Goal: Transaction & Acquisition: Purchase product/service

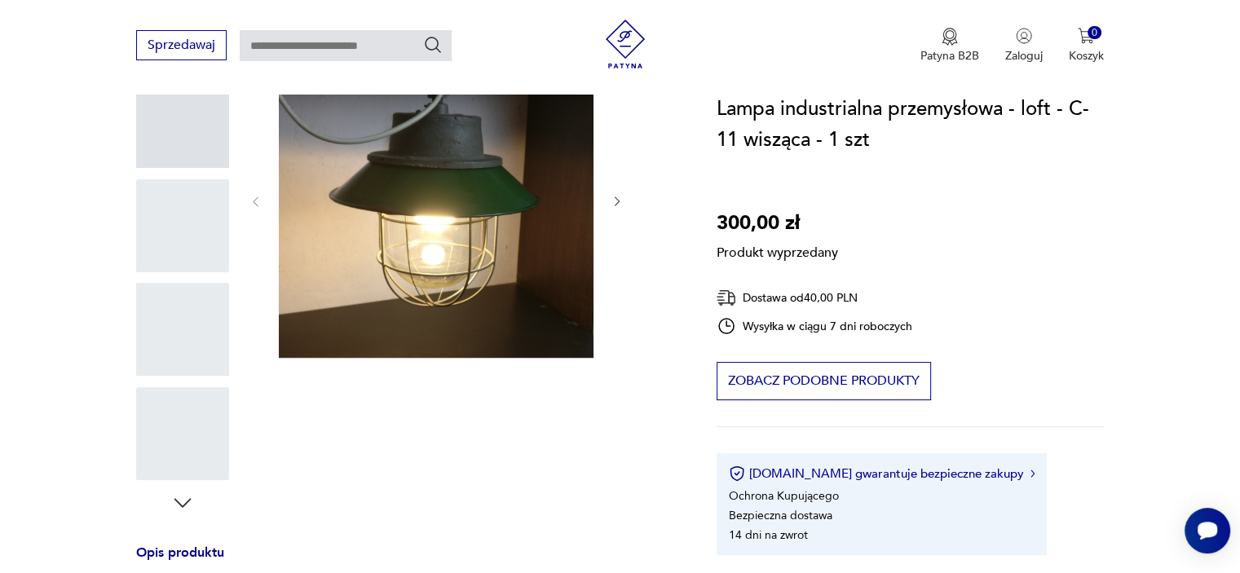
scroll to position [326, 0]
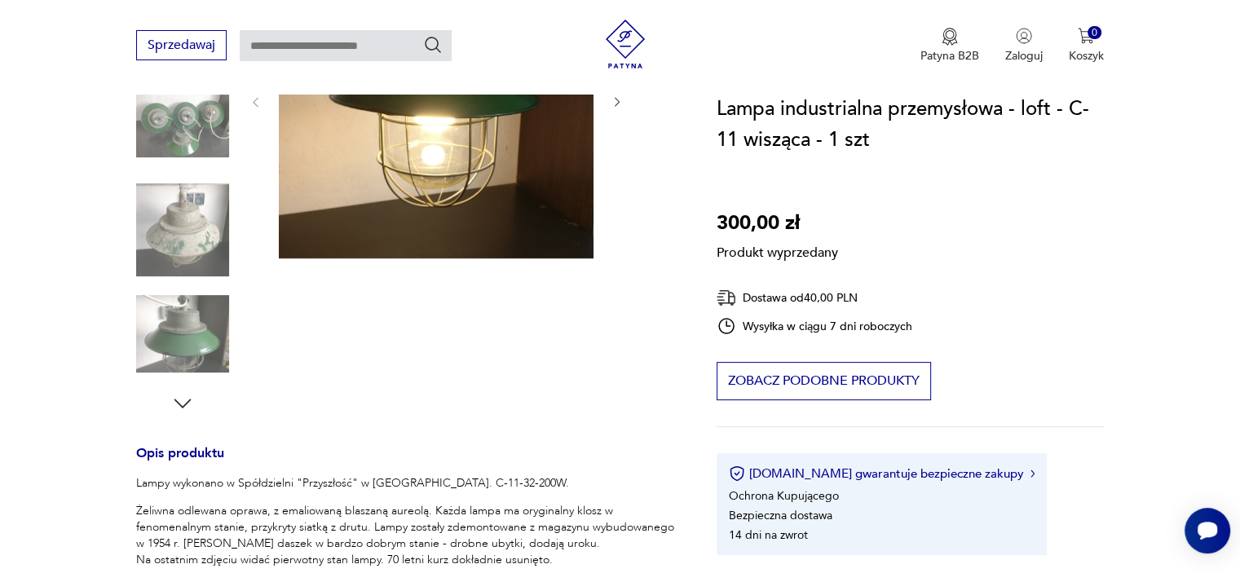
click at [209, 265] on div "Produkt wyprzedany Opis produktu Lampy wykonano w Spółdzielni "Przyszłość" w [G…" at bounding box center [407, 392] width 542 height 899
click at [174, 117] on div "Produkt wyprzedany Opis produktu Lampy wykonano w Spółdzielni "Przyszłość" w [G…" at bounding box center [407, 392] width 542 height 899
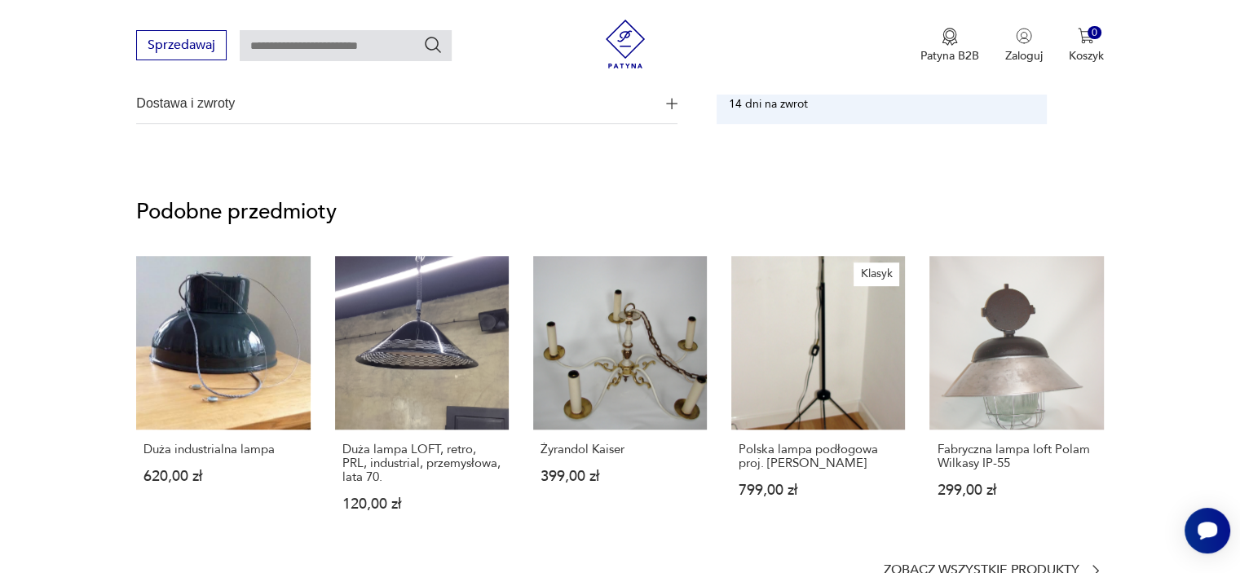
scroll to position [1077, 0]
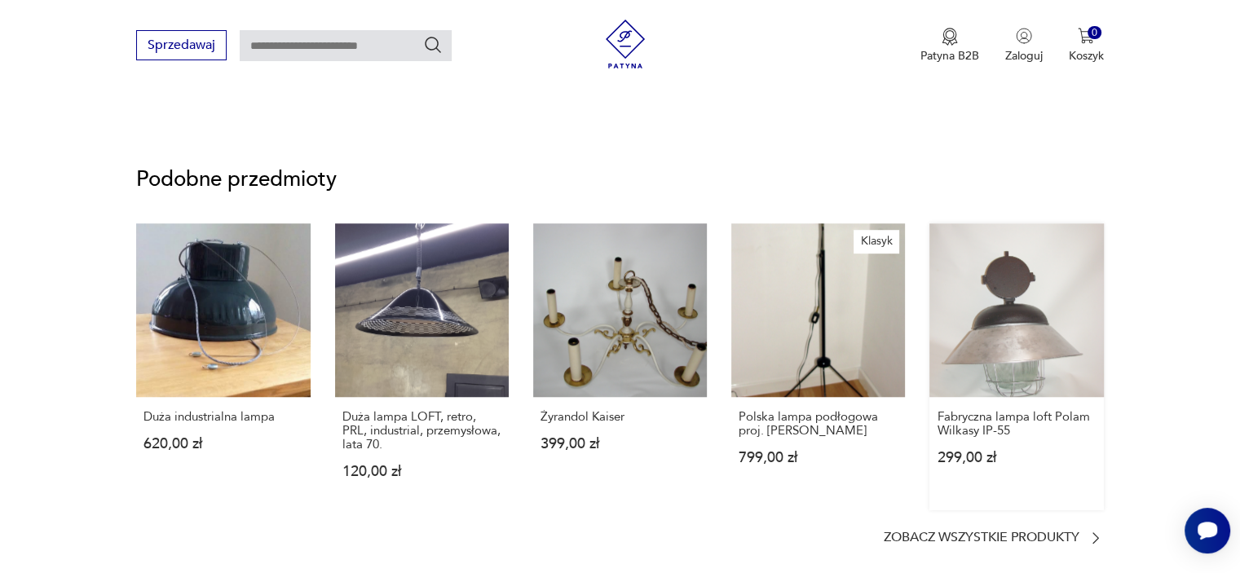
click at [984, 311] on link "Fabryczna lampa loft Polam Wilkasy IP-55 299,00 zł" at bounding box center [1017, 366] width 174 height 287
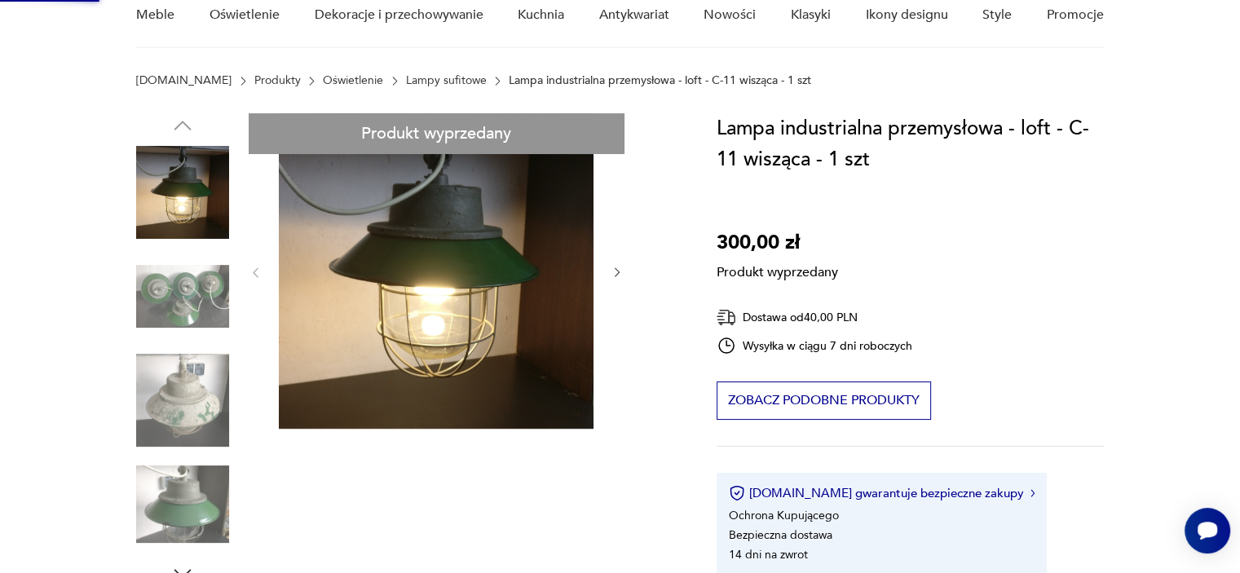
scroll to position [30, 0]
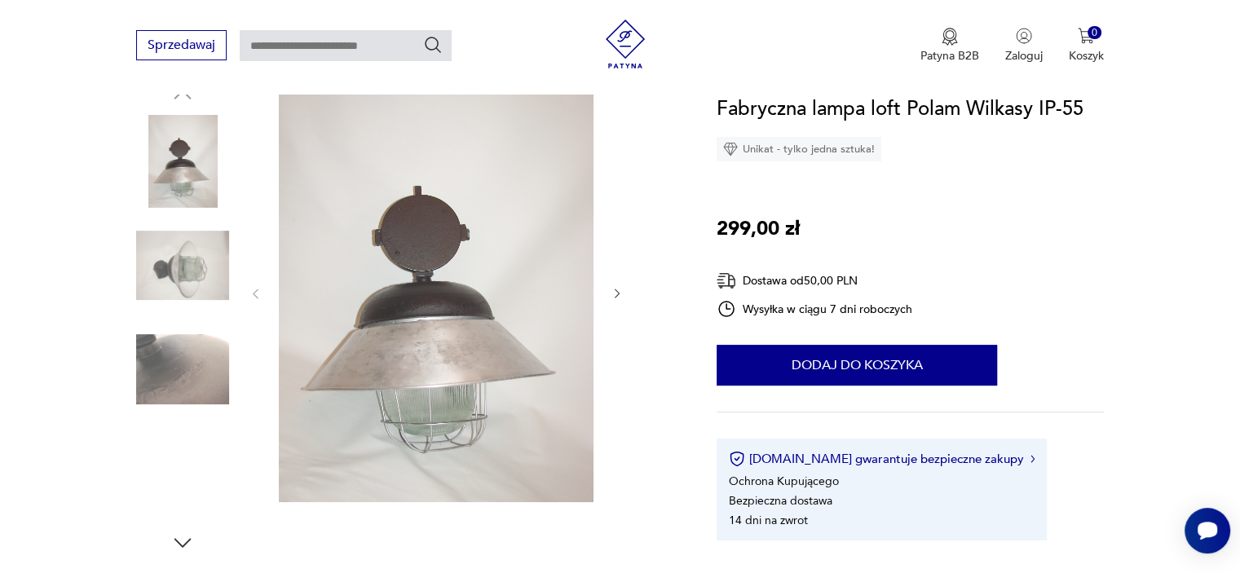
scroll to position [294, 0]
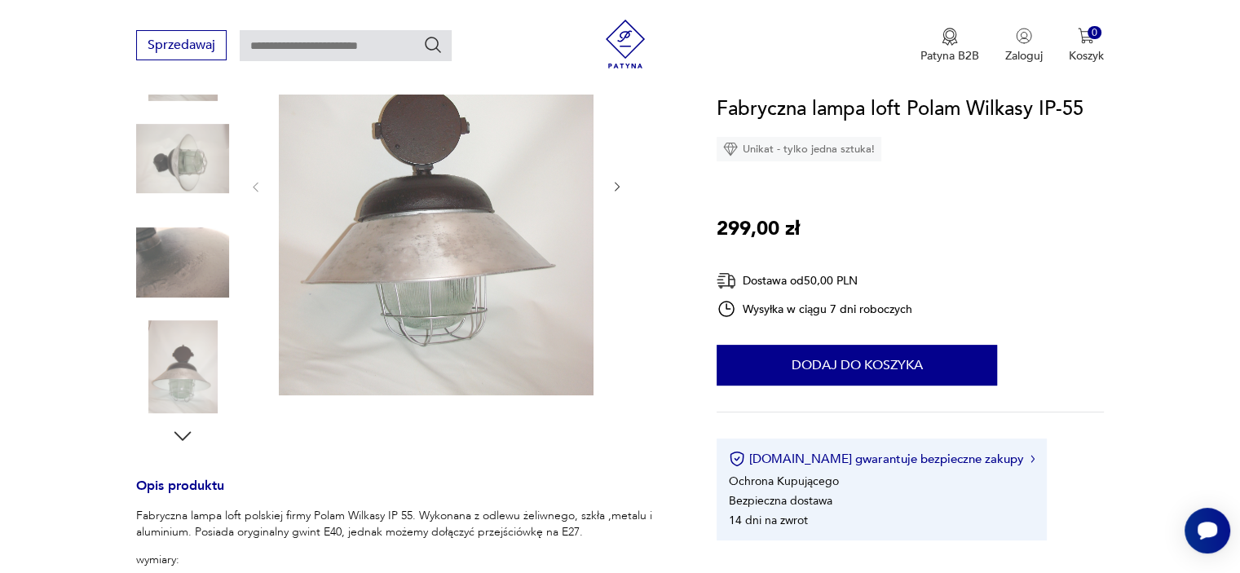
click at [200, 163] on img at bounding box center [182, 159] width 93 height 93
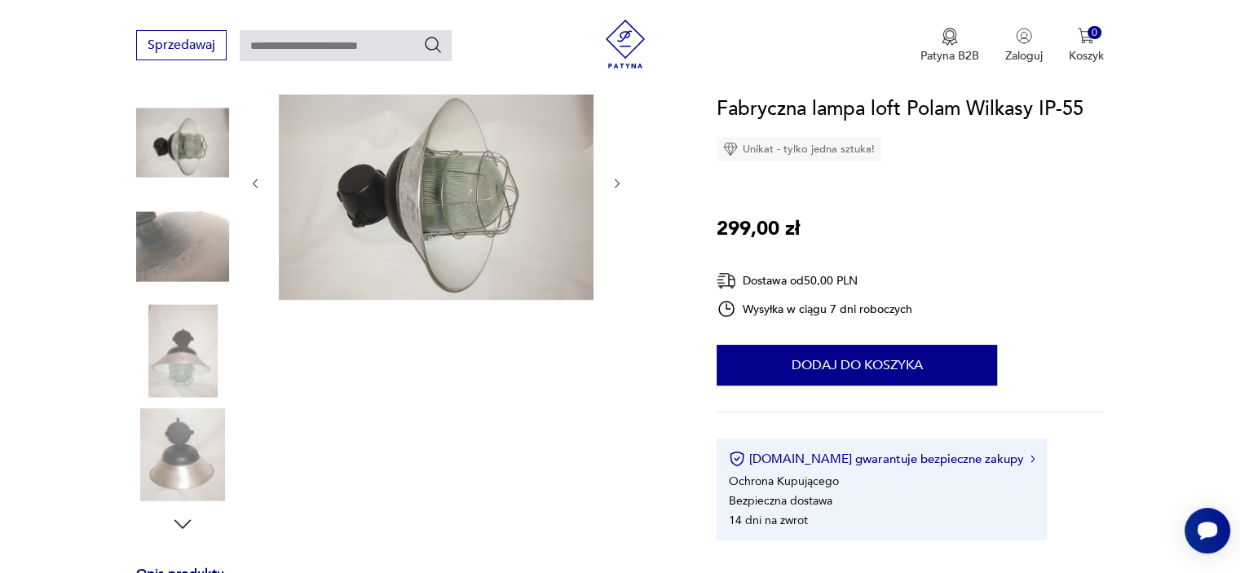
scroll to position [201, 0]
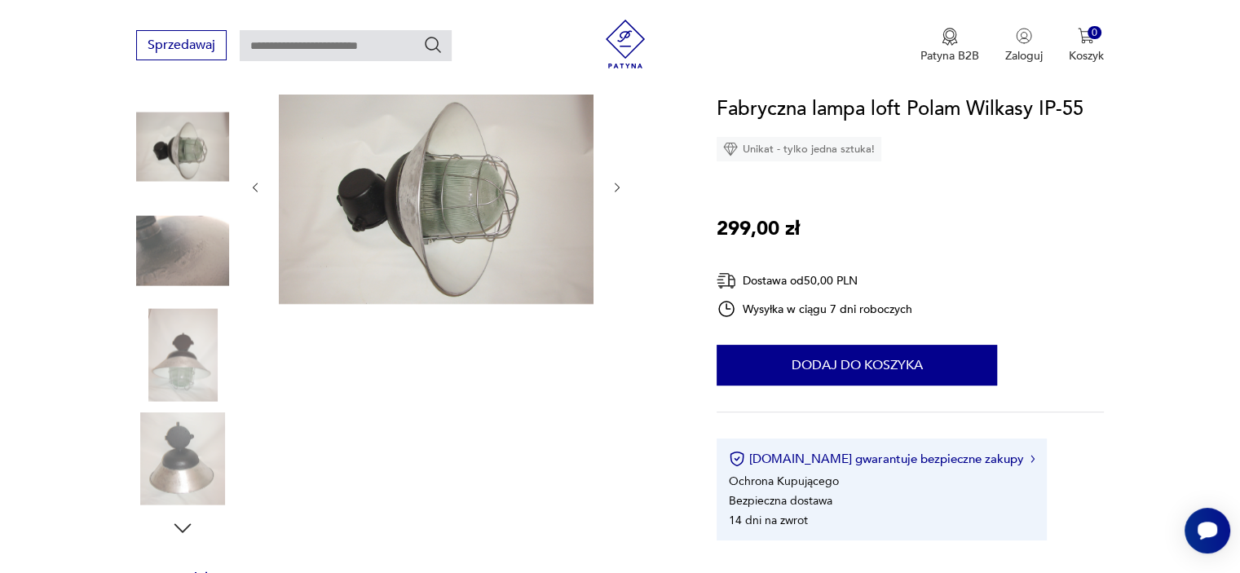
click at [156, 407] on div at bounding box center [182, 304] width 93 height 408
click at [171, 372] on img at bounding box center [182, 354] width 93 height 93
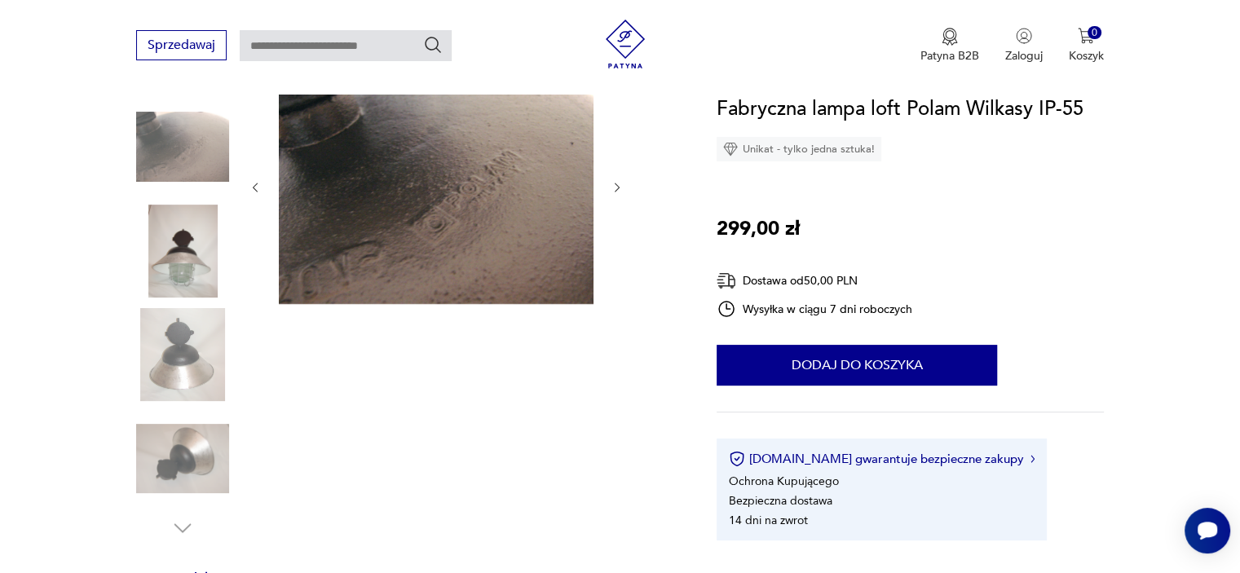
click at [179, 434] on img at bounding box center [182, 459] width 93 height 93
